Goal: Information Seeking & Learning: Find specific fact

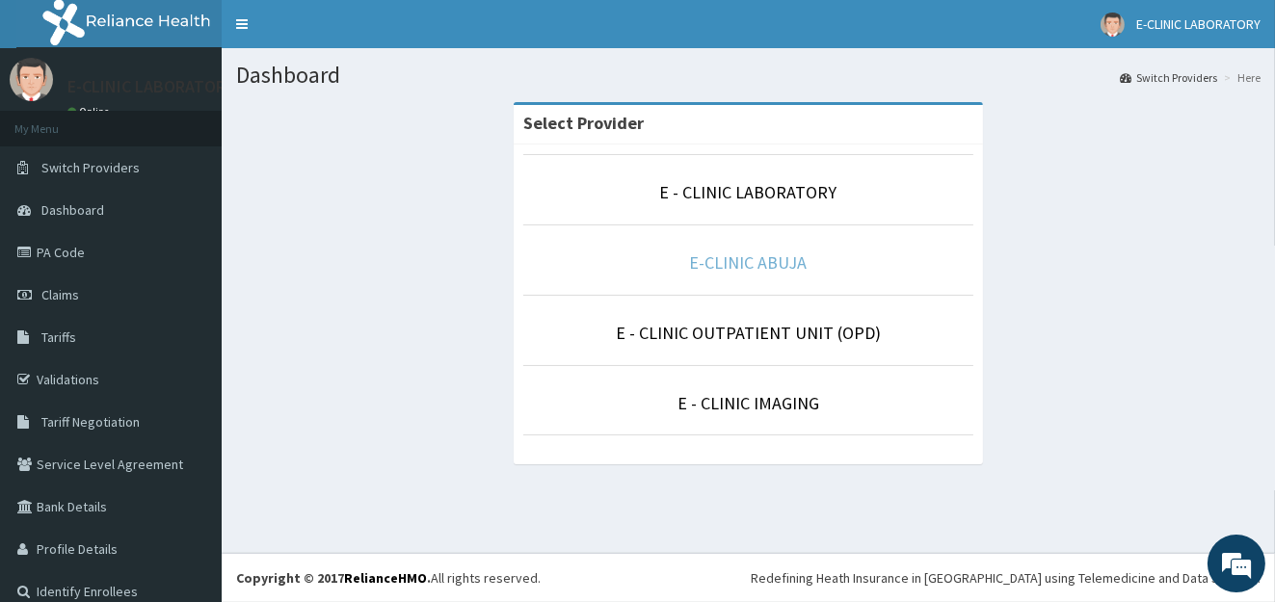
click at [734, 267] on link "E-CLINIC ABUJA" at bounding box center [749, 263] width 118 height 22
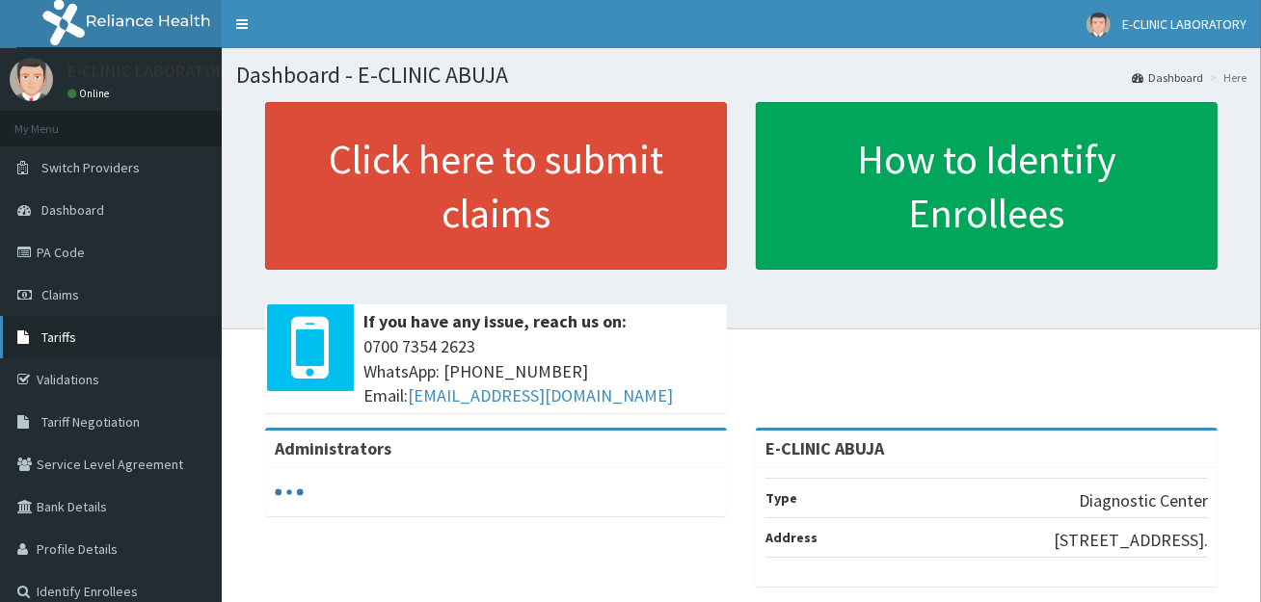
click at [77, 340] on link "Tariffs" at bounding box center [111, 337] width 222 height 42
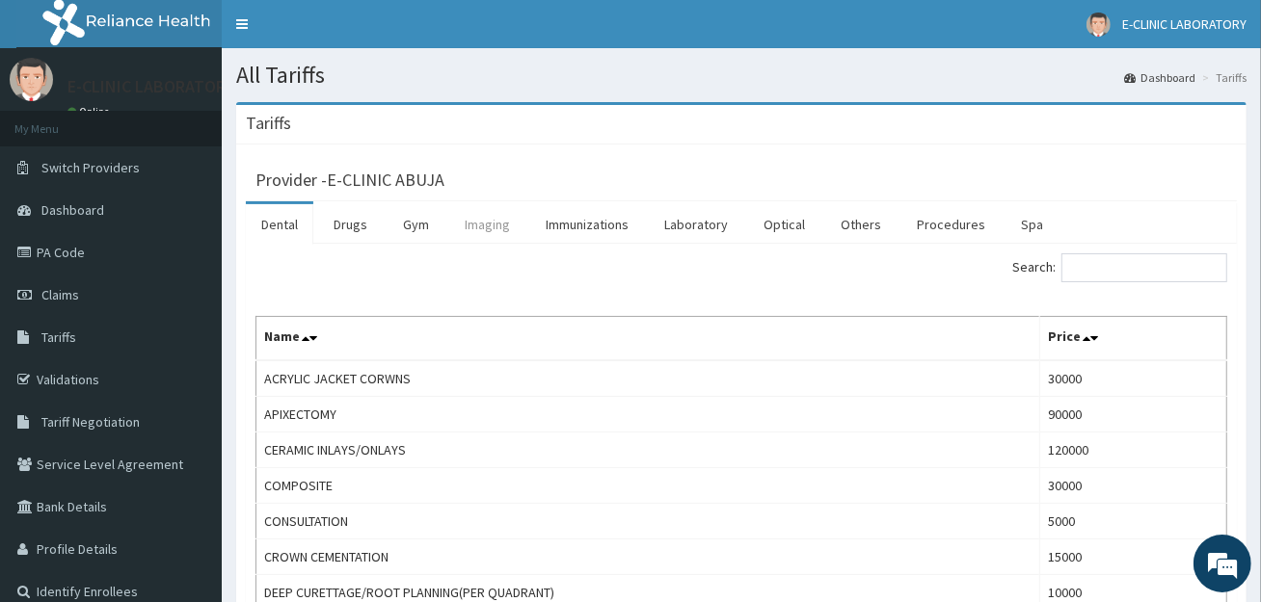
click at [485, 224] on link "Imaging" at bounding box center [487, 224] width 76 height 40
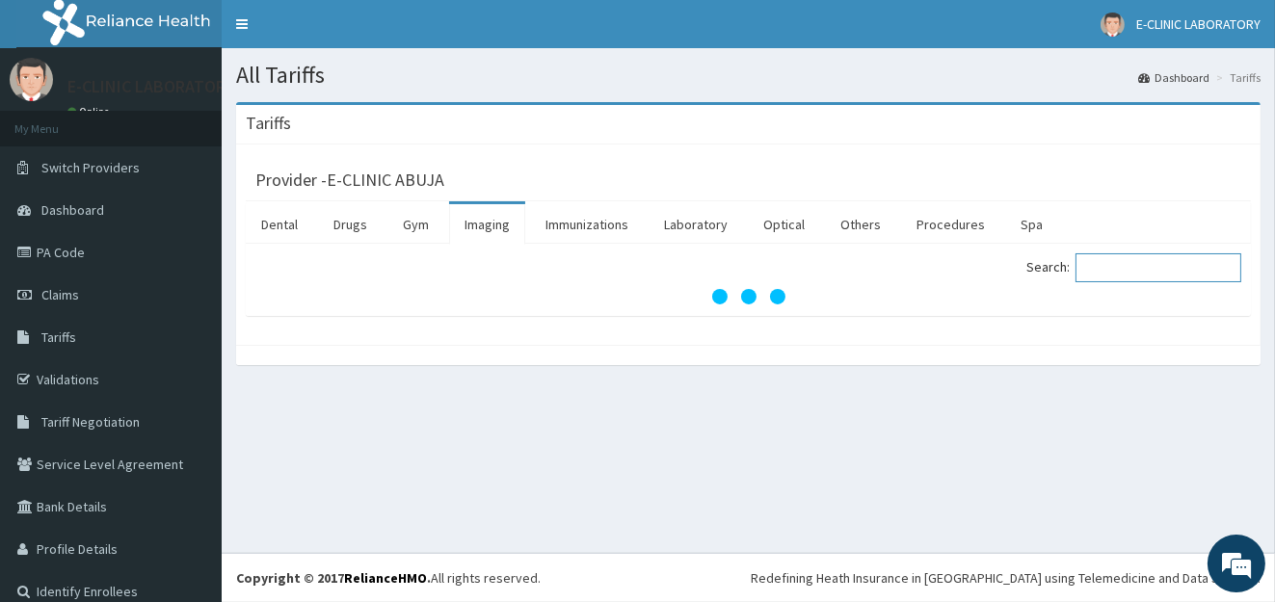
click at [1162, 274] on input "Search:" at bounding box center [1159, 268] width 166 height 29
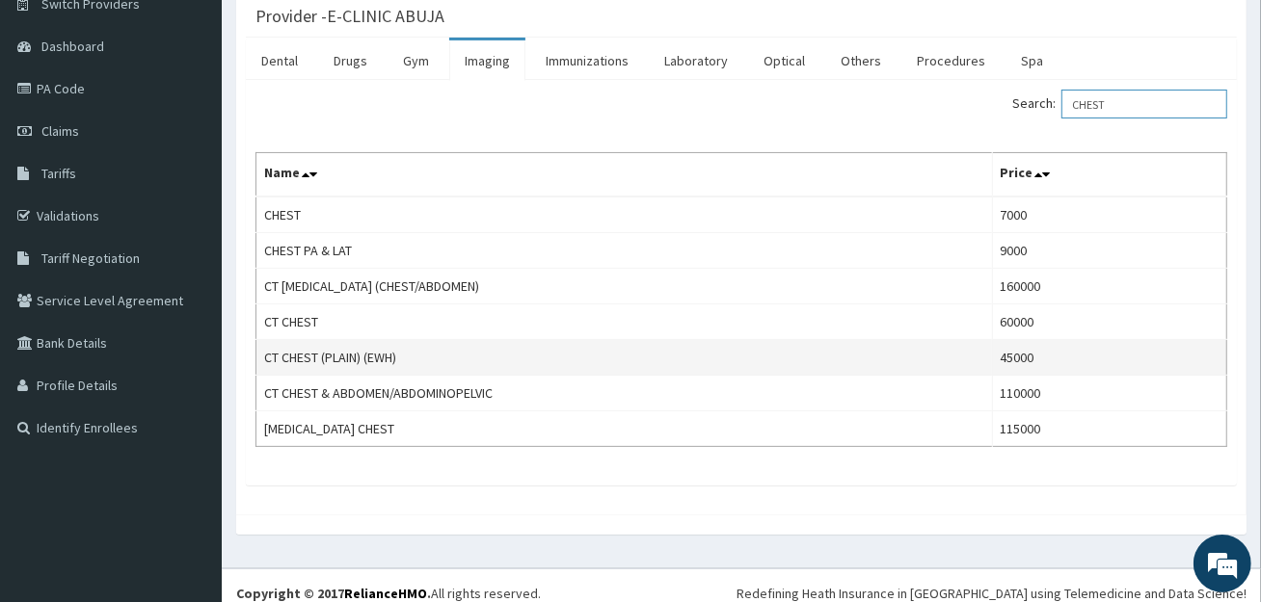
scroll to position [175, 0]
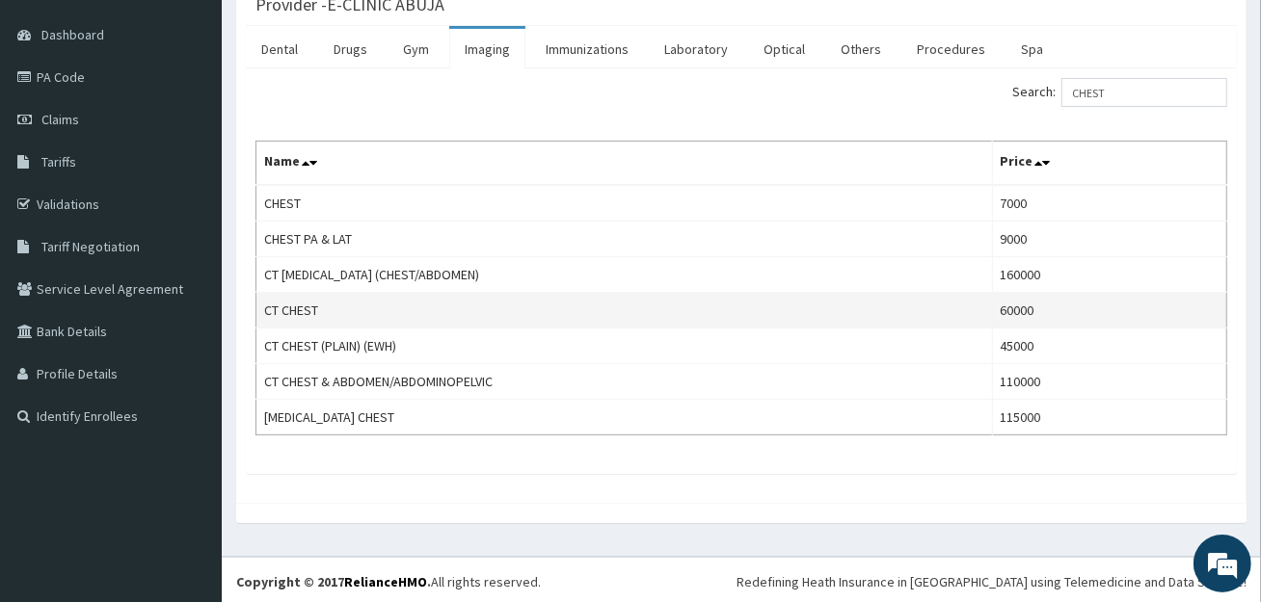
click at [461, 317] on td "CT CHEST" at bounding box center [624, 311] width 736 height 36
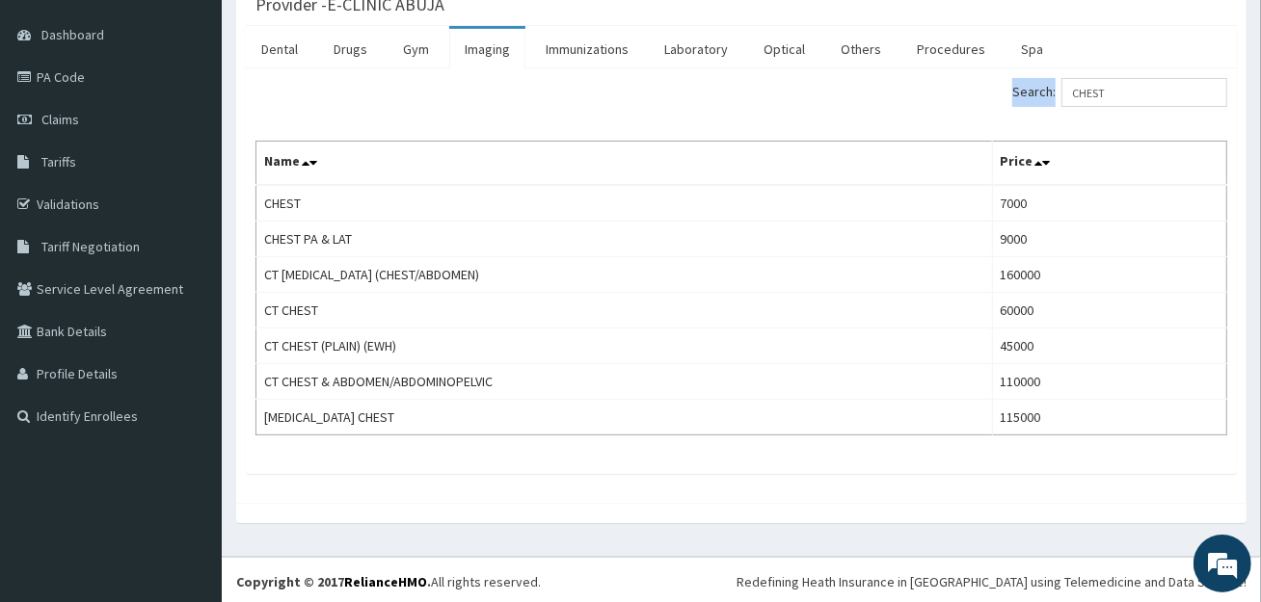
drag, startPoint x: 1123, startPoint y: 71, endPoint x: 1133, endPoint y: 97, distance: 27.8
click at [1129, 90] on div "Search: CHEST Name Price CHEST 7000 CHEST PA & LAT 9000 CT ANGIOGRAM (CHEST/ABD…" at bounding box center [741, 271] width 991 height 406
click at [1135, 108] on div "Search: CHEST" at bounding box center [991, 95] width 471 height 34
click at [1134, 99] on input "CHEST" at bounding box center [1144, 92] width 166 height 29
type input "C"
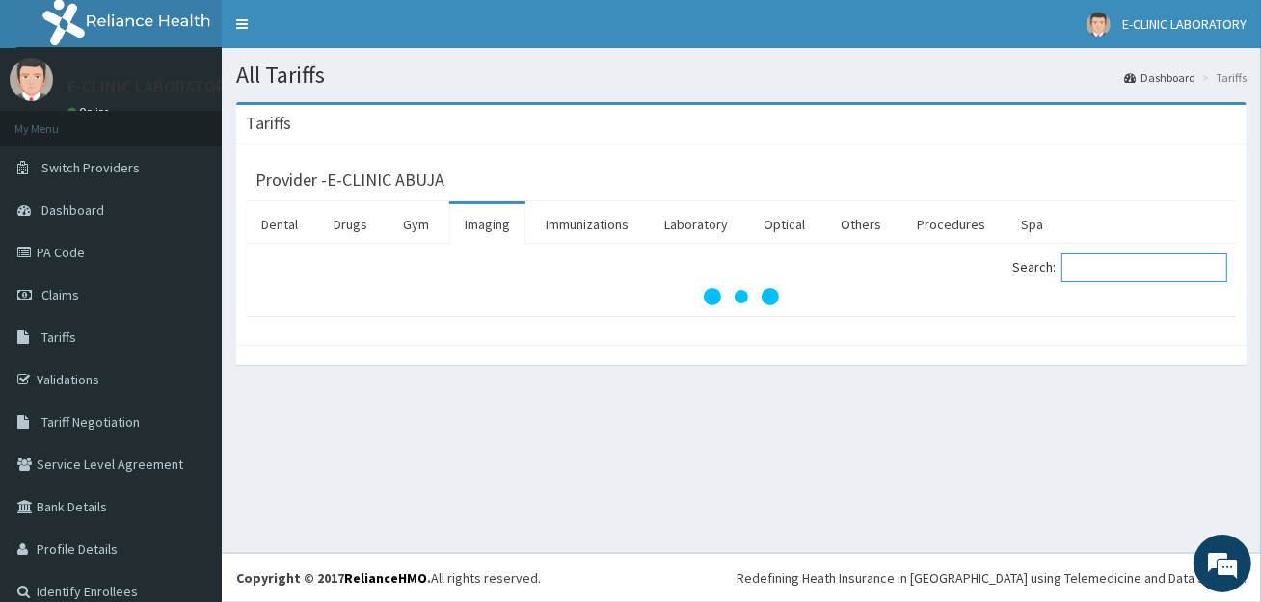
scroll to position [0, 0]
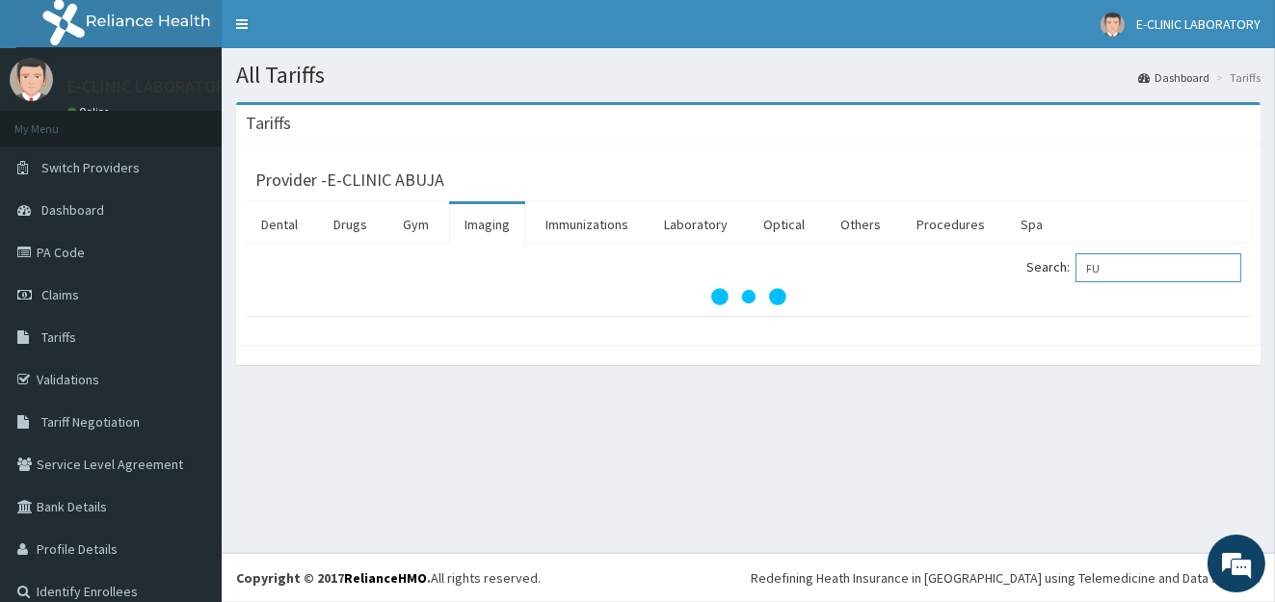
type input "F"
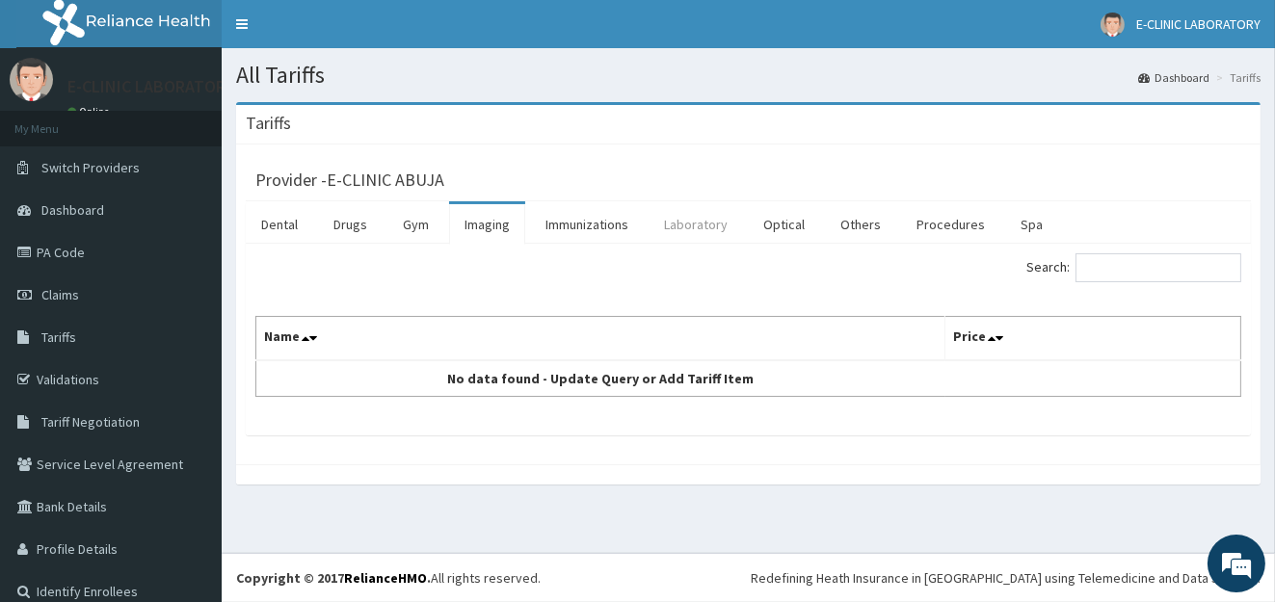
click at [721, 219] on link "Laboratory" at bounding box center [696, 224] width 94 height 40
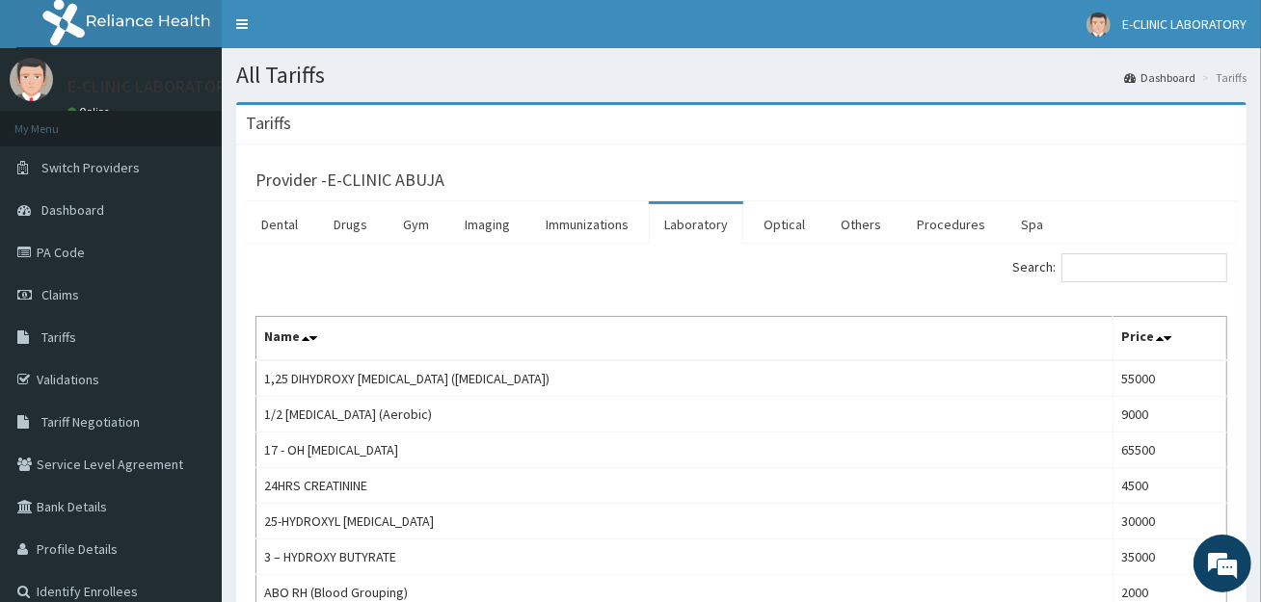
scroll to position [96, 0]
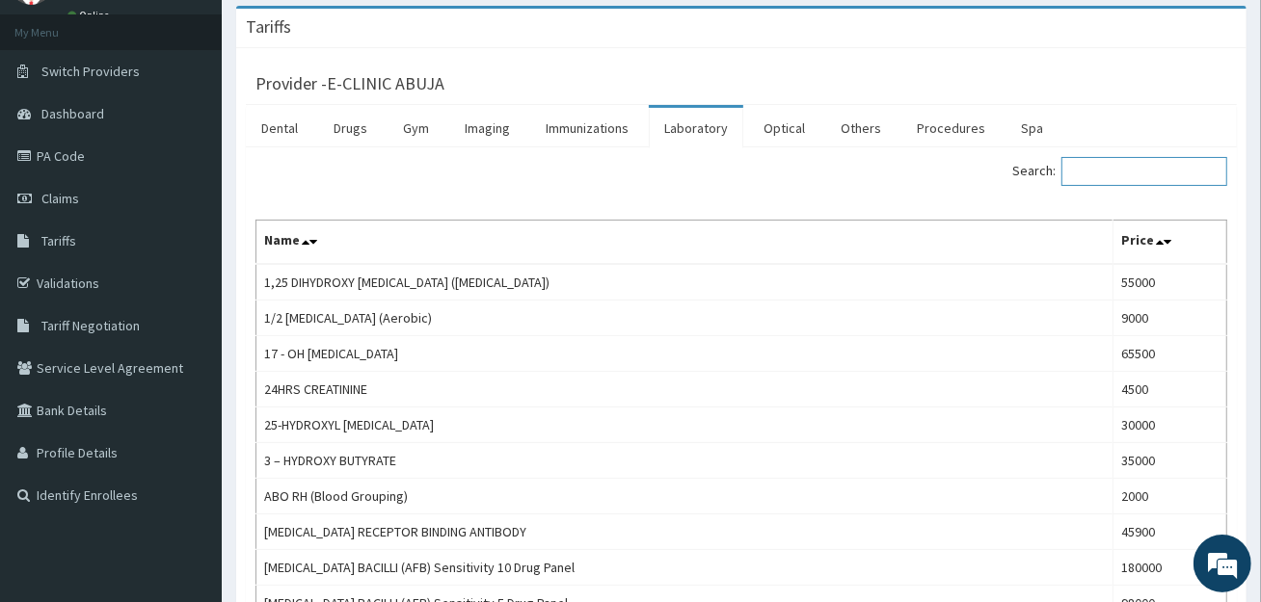
click at [1179, 175] on input "Search:" at bounding box center [1144, 171] width 166 height 29
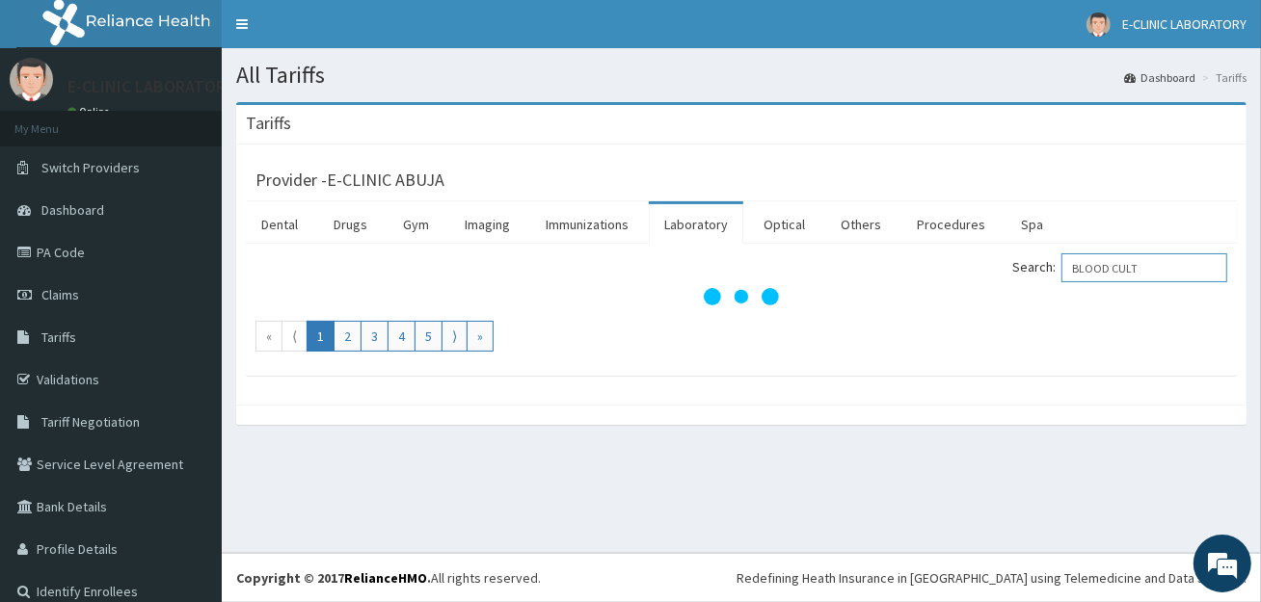
scroll to position [0, 0]
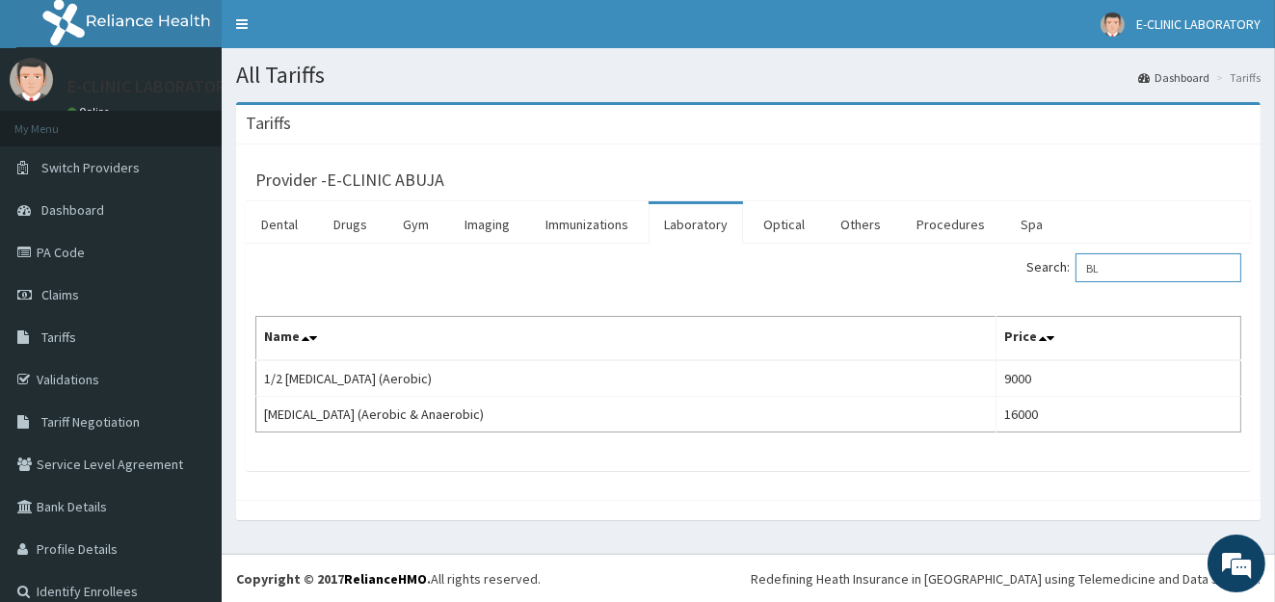
type input "B"
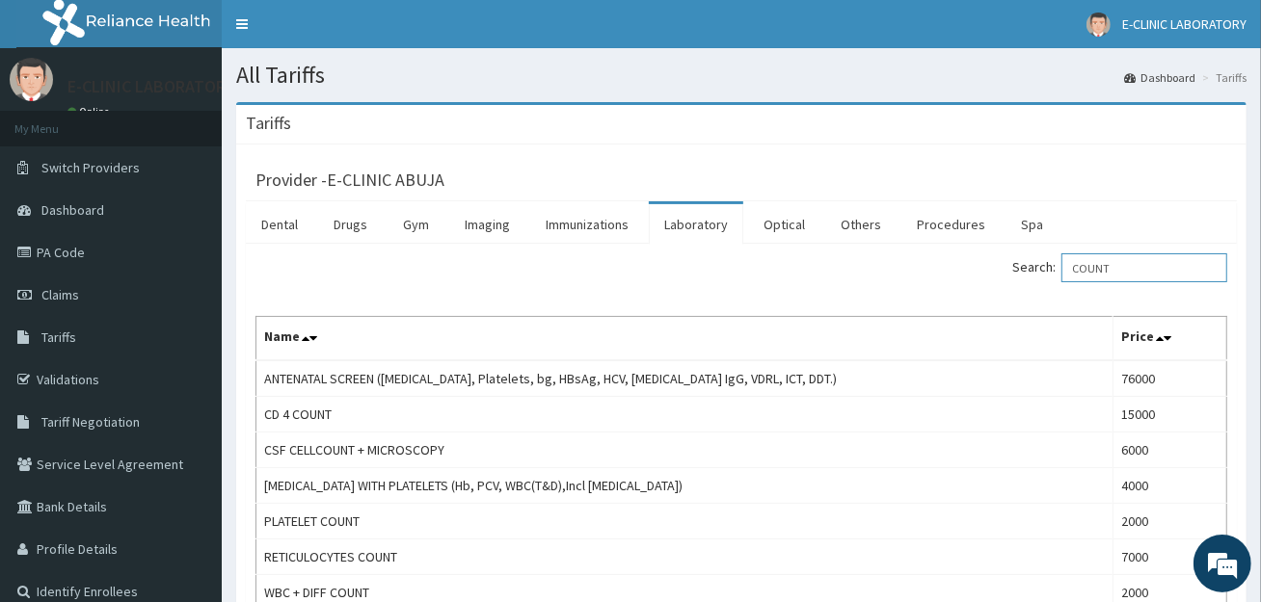
drag, startPoint x: 1144, startPoint y: 271, endPoint x: 1037, endPoint y: 264, distance: 107.2
click at [1038, 264] on label "Search: COUNT" at bounding box center [1119, 268] width 215 height 29
type input "I"
